Goal: Transaction & Acquisition: Purchase product/service

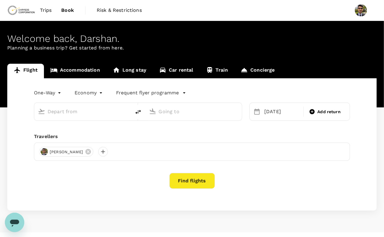
click at [77, 116] on input "text" at bounding box center [83, 111] width 71 height 9
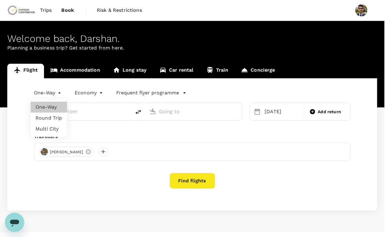
click at [56, 97] on body "Trips Book Risk & Restrictions Welcome back , [GEOGRAPHIC_DATA] . Planning a bu…" at bounding box center [194, 124] width 389 height 249
click at [56, 97] on div at bounding box center [194, 118] width 389 height 237
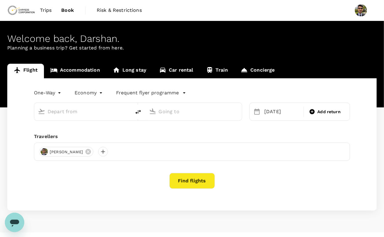
click at [62, 110] on input "text" at bounding box center [83, 111] width 71 height 9
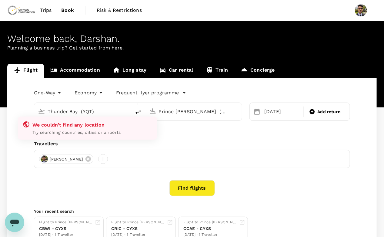
type input "Thunder Bay (YQT)u"
type input "Prince [PERSON_NAME] (YXS)"
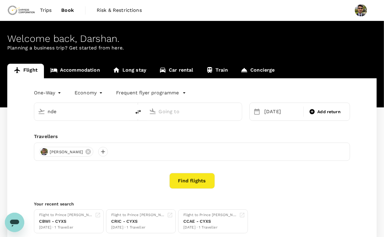
type input "Thunder Bay (YQT)"
type input "Prince [PERSON_NAME] (YXS)"
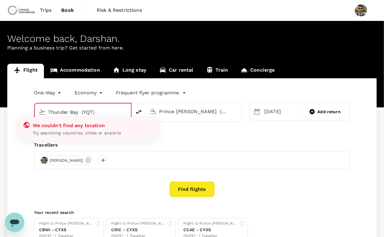
click at [101, 110] on input "Thunder Bay (YQT)" at bounding box center [83, 111] width 70 height 9
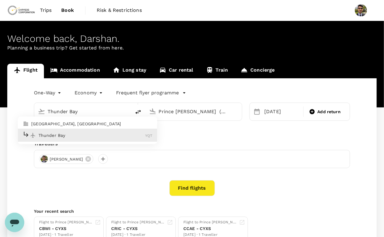
click at [65, 125] on p "[GEOGRAPHIC_DATA], [GEOGRAPHIC_DATA]" at bounding box center [91, 124] width 121 height 6
type input "[GEOGRAPHIC_DATA], [GEOGRAPHIC_DATA] (any)"
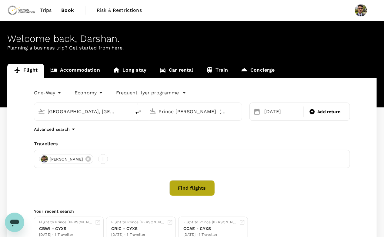
click at [187, 189] on button "Find flights" at bounding box center [191, 188] width 45 height 16
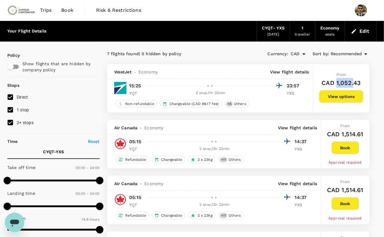
drag, startPoint x: 355, startPoint y: 82, endPoint x: 336, endPoint y: 79, distance: 18.9
click at [336, 79] on h6 "CAD 1,052.43" at bounding box center [341, 83] width 39 height 10
